Goal: Task Accomplishment & Management: Use online tool/utility

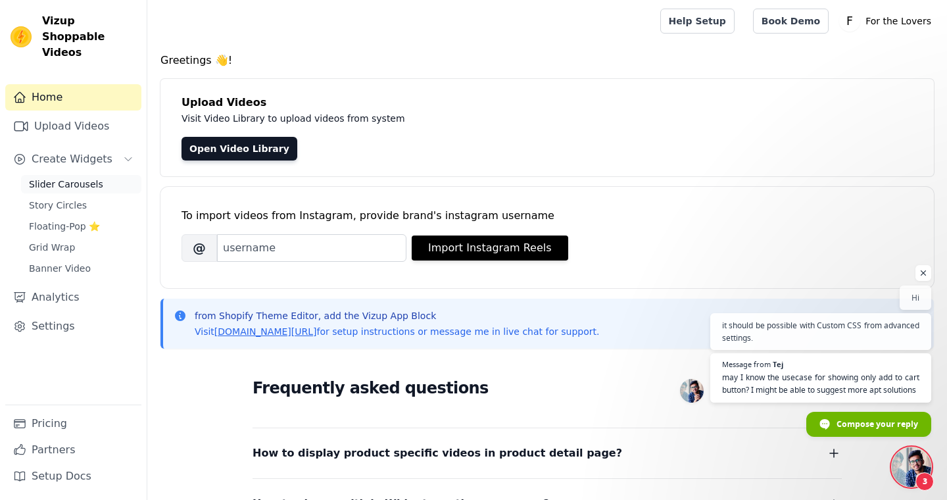
click at [84, 178] on span "Slider Carousels" at bounding box center [66, 184] width 74 height 13
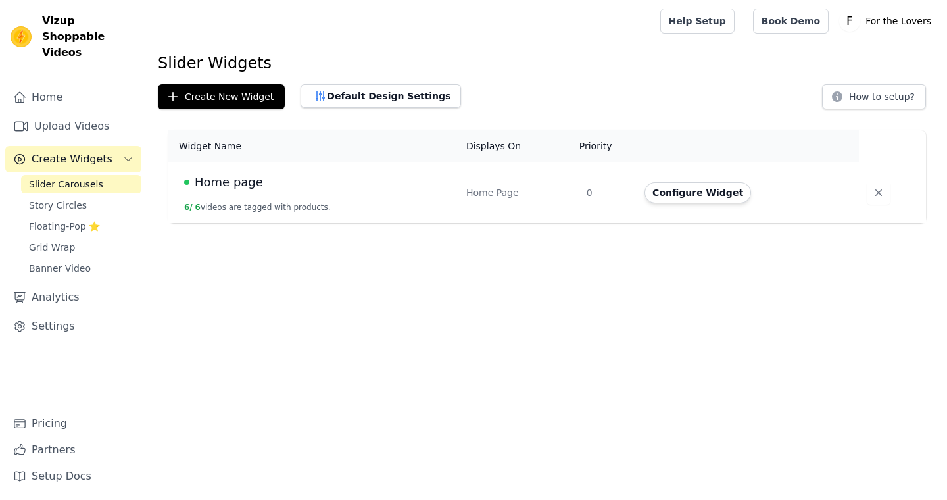
click at [236, 181] on span "Home page" at bounding box center [229, 182] width 68 height 18
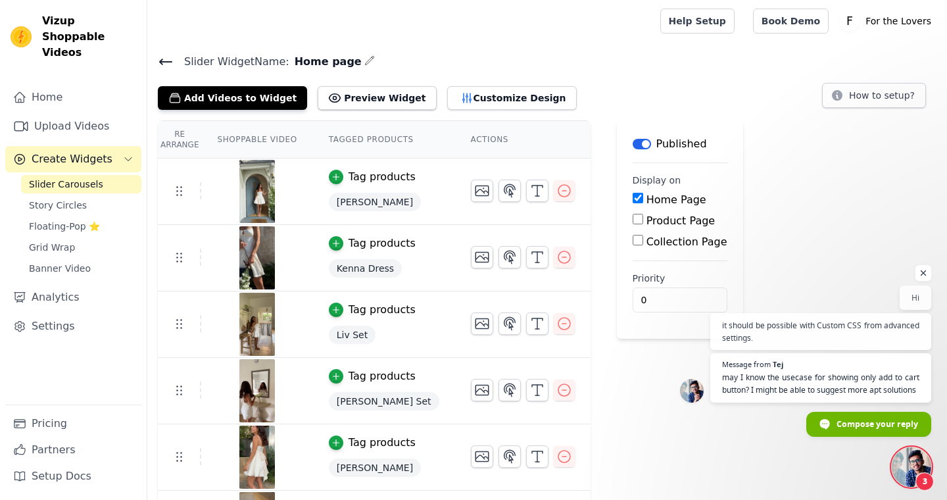
click at [927, 265] on span "Open chat" at bounding box center [924, 273] width 16 height 16
click at [923, 261] on div "Re Arrange Shoppable Video Tagged Products Actions Tag products Olivia Dress Ta…" at bounding box center [547, 338] width 800 height 437
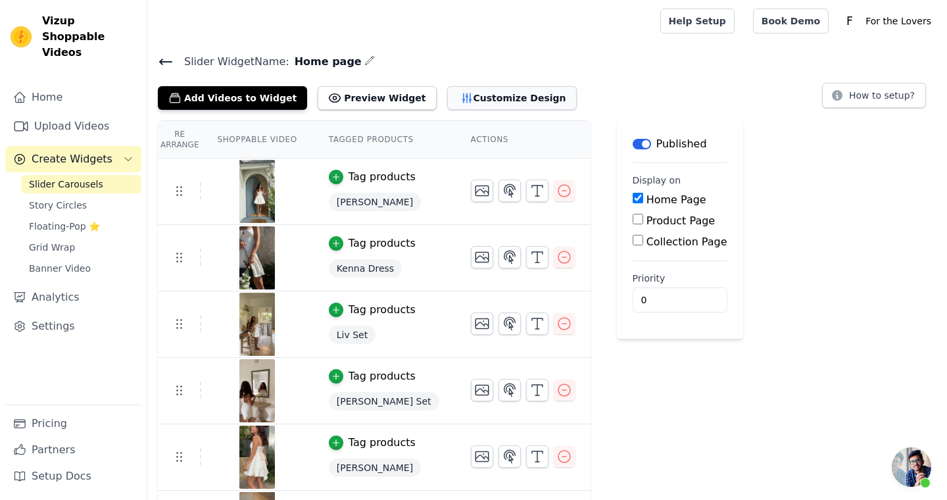
click at [483, 102] on button "Customize Design" at bounding box center [512, 98] width 130 height 24
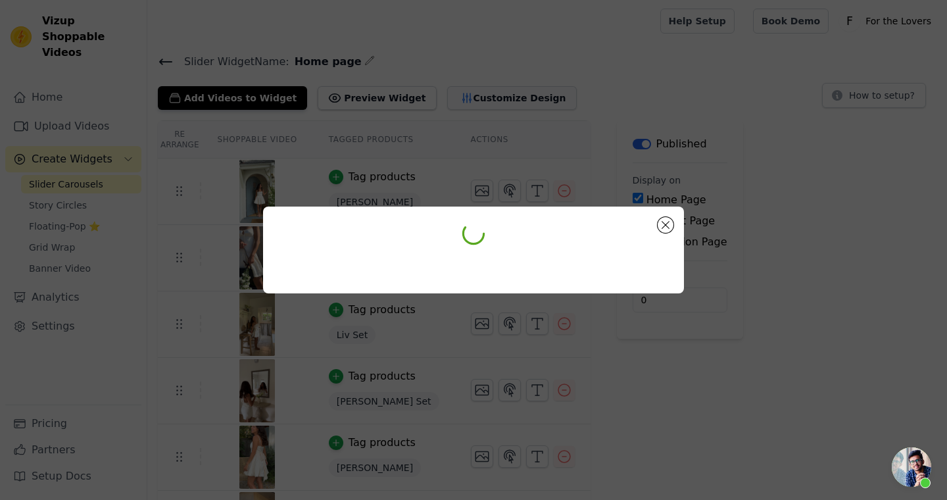
click at [516, 97] on div at bounding box center [473, 250] width 947 height 500
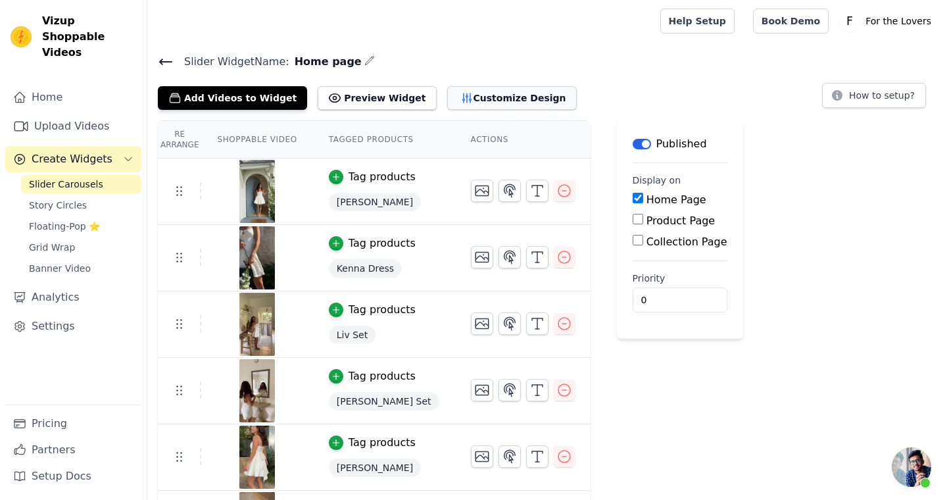
click at [505, 99] on button "Customize Design" at bounding box center [512, 98] width 130 height 24
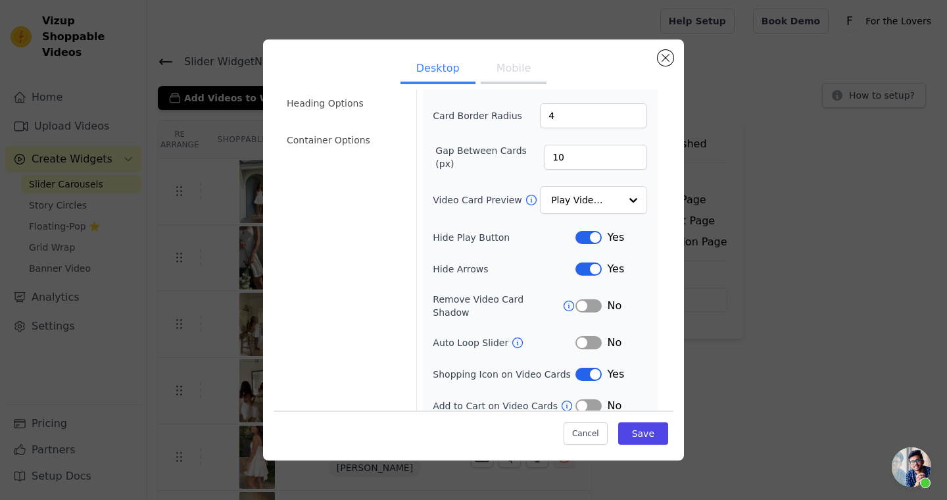
scroll to position [90, 0]
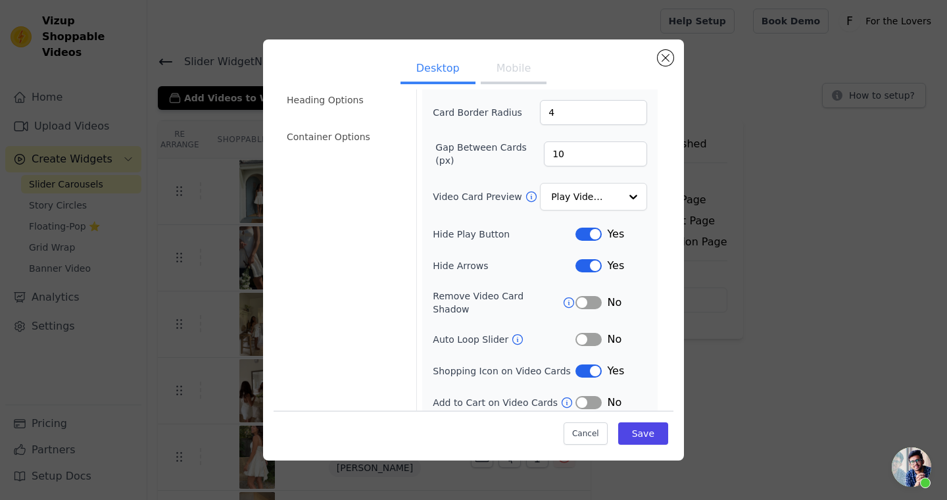
click at [589, 396] on button "Label" at bounding box center [589, 402] width 26 height 13
click at [635, 432] on button "Save" at bounding box center [643, 433] width 50 height 22
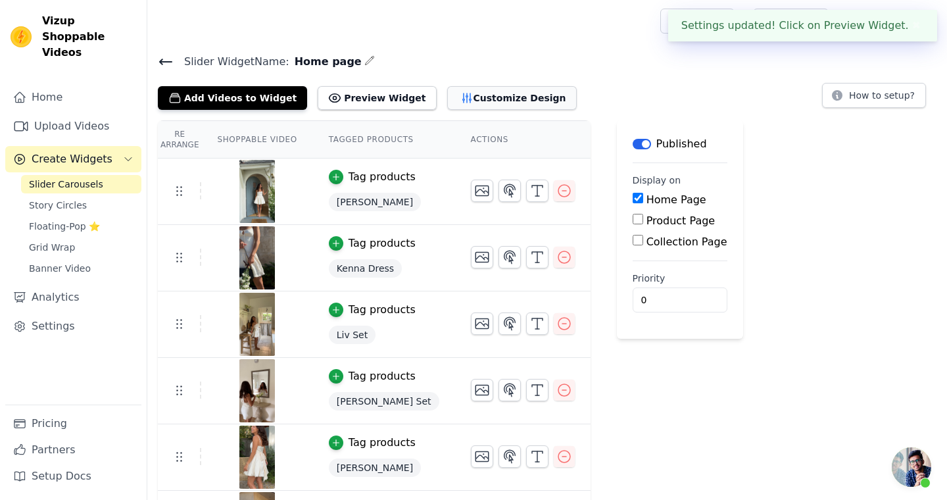
click at [474, 93] on button "Customize Design" at bounding box center [512, 98] width 130 height 24
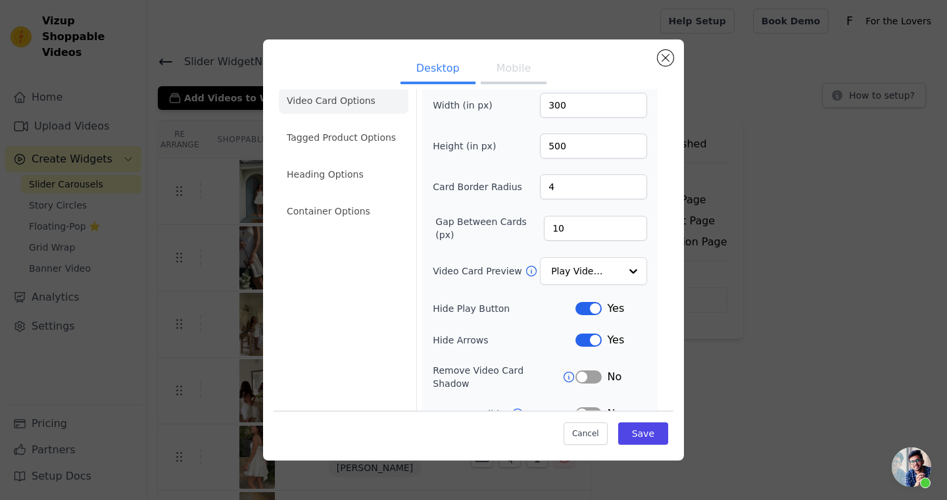
scroll to position [0, 0]
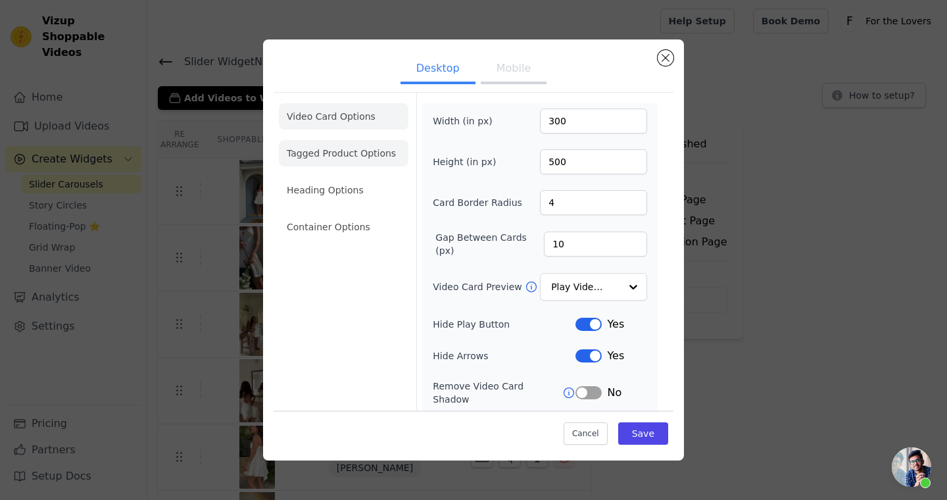
click at [335, 214] on li "Tagged Product Options" at bounding box center [344, 227] width 130 height 26
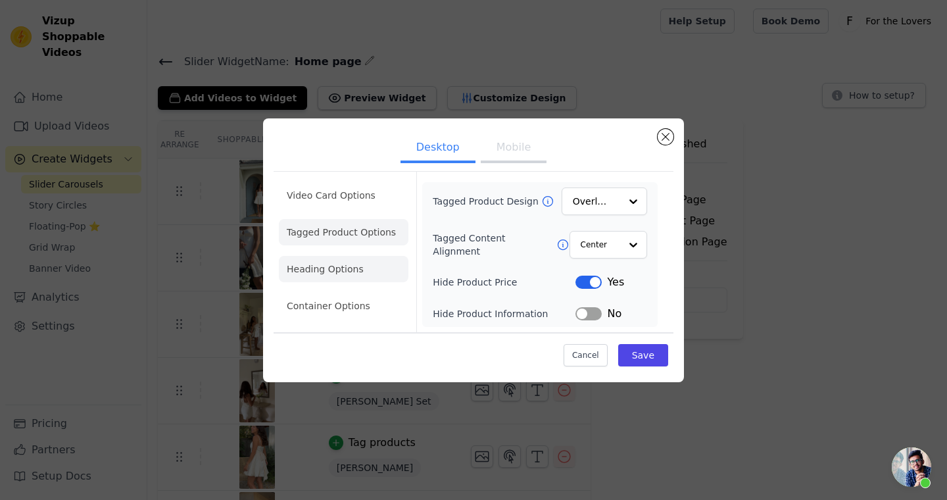
click at [330, 261] on li "Heading Options" at bounding box center [344, 269] width 130 height 26
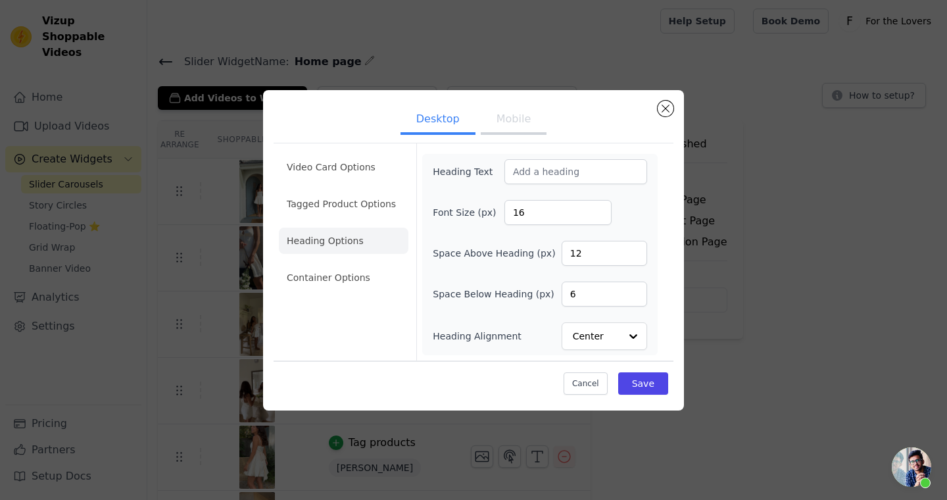
click at [395, 309] on div "Video Card Options Tagged Product Options Heading Options Container Options" at bounding box center [344, 251] width 130 height 217
click at [351, 357] on div "Video Card Options Tagged Product Options Heading Options Container Options" at bounding box center [344, 251] width 130 height 217
click at [672, 269] on div "Video Card Options Tagged Product Options Heading Options Container Options Hea…" at bounding box center [474, 252] width 400 height 218
click at [322, 191] on li "Video Card Options" at bounding box center [344, 204] width 130 height 26
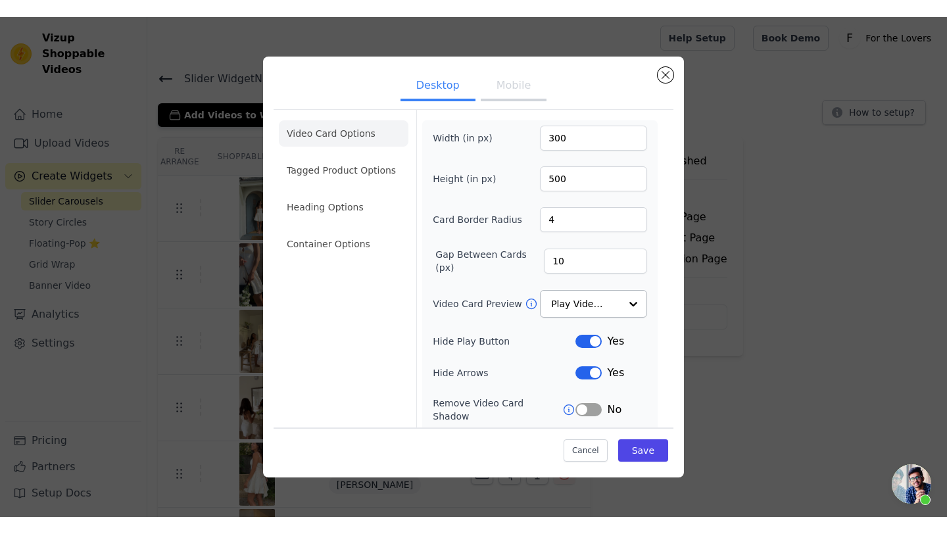
scroll to position [90, 0]
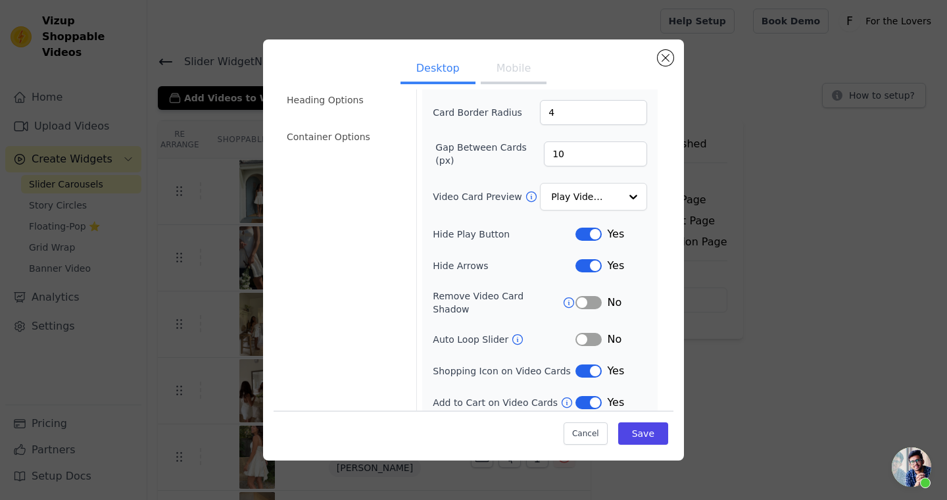
click at [593, 396] on button "Label" at bounding box center [589, 402] width 26 height 13
click at [640, 439] on button "Save" at bounding box center [643, 433] width 50 height 22
